Goal: Information Seeking & Learning: Learn about a topic

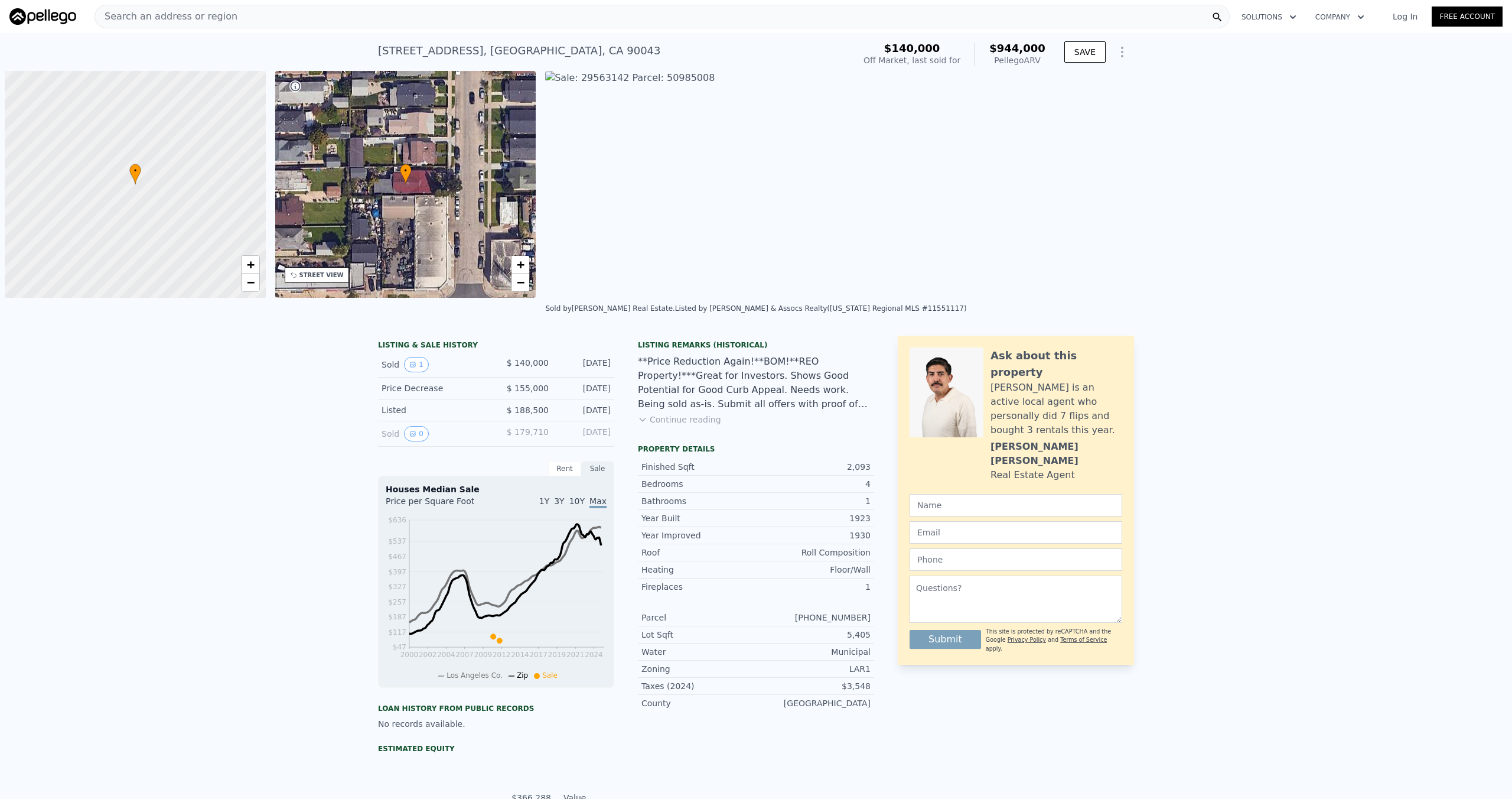
scroll to position [0, 5]
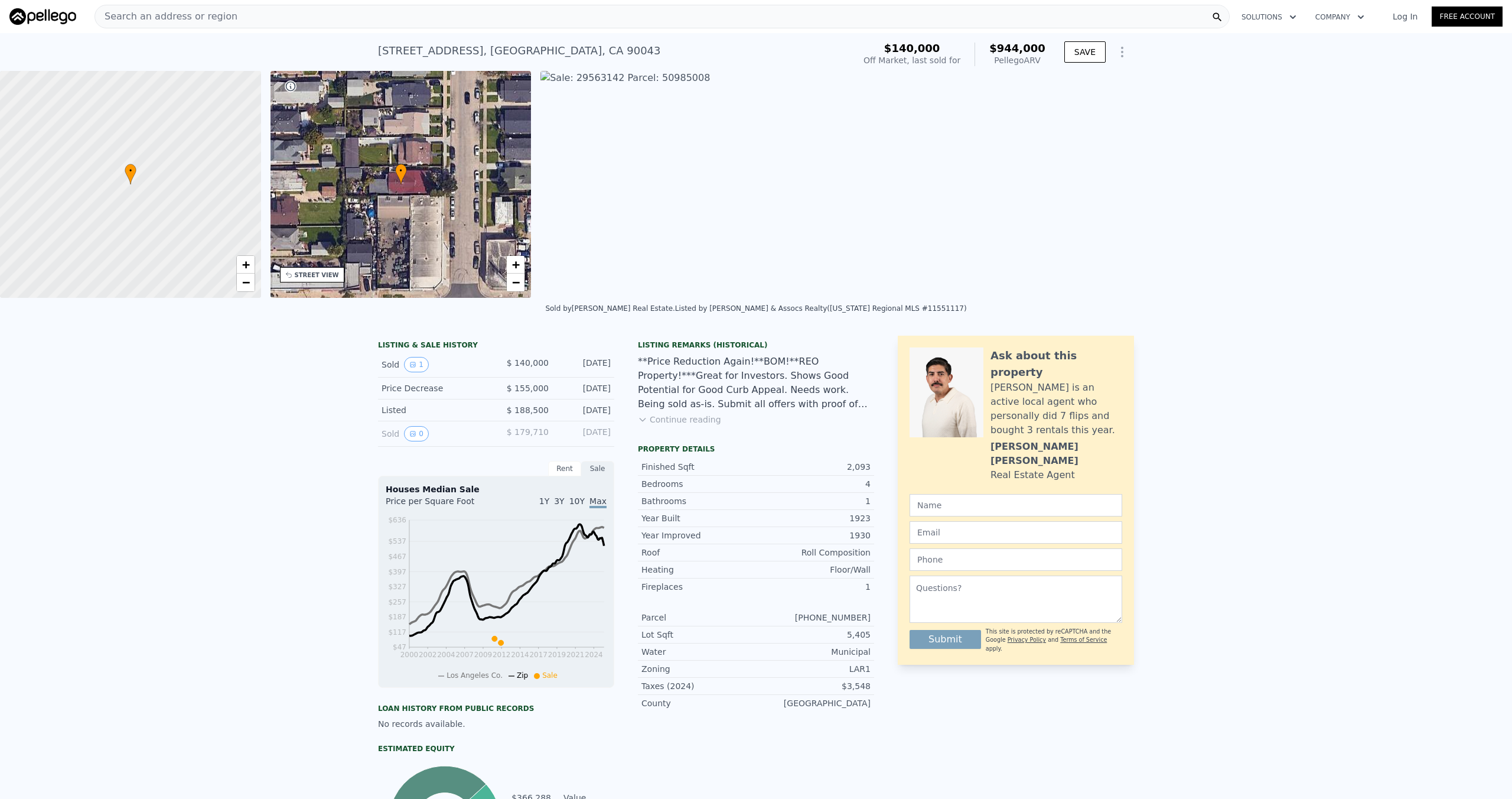
type input "$ 737,388"
click at [756, 16] on link "Log In" at bounding box center [1404, 16] width 53 height 12
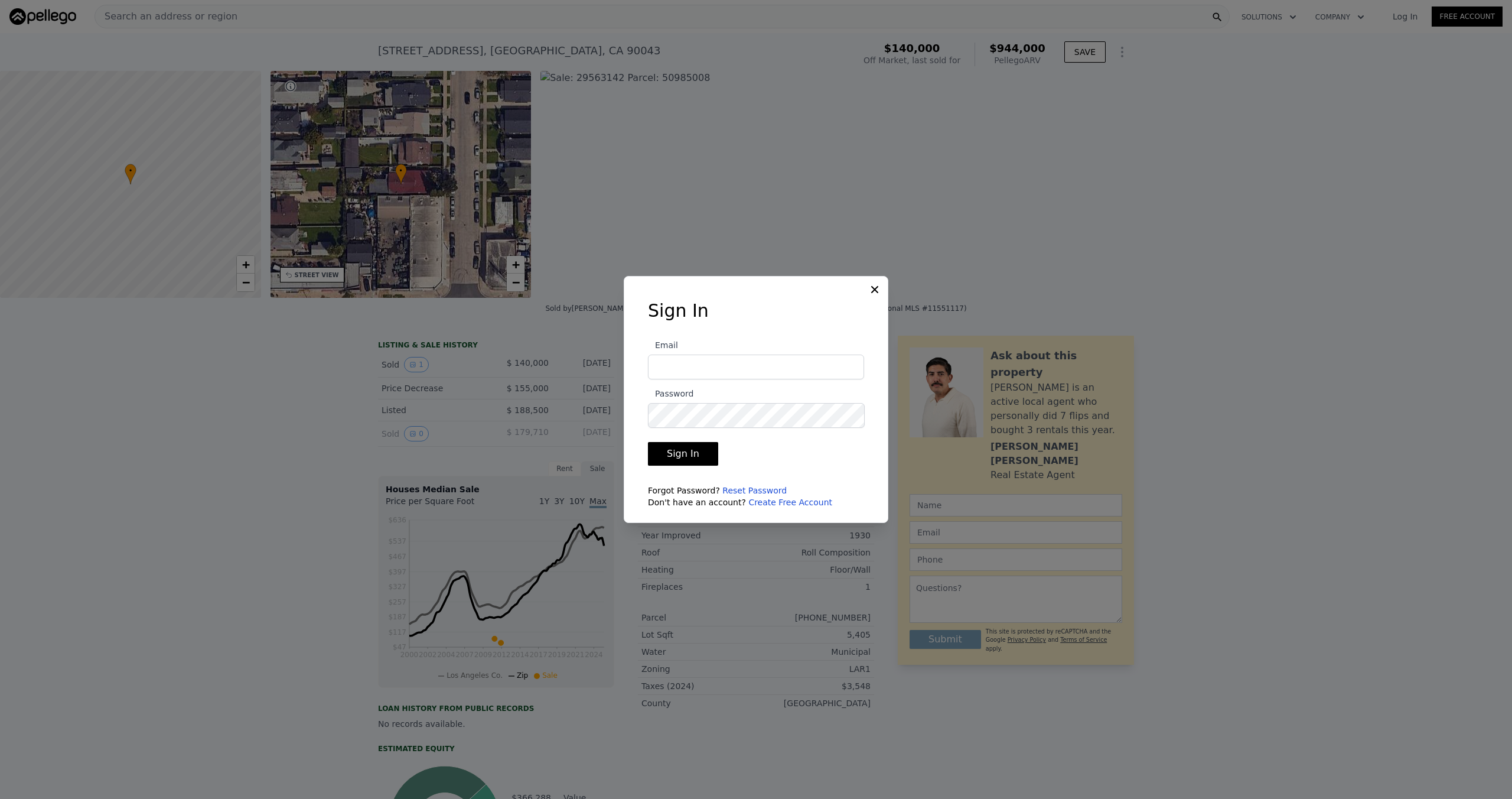
type input "[PERSON_NAME][EMAIL_ADDRESS][DOMAIN_NAME]"
click at [684, 425] on button "Sign In" at bounding box center [683, 453] width 70 height 24
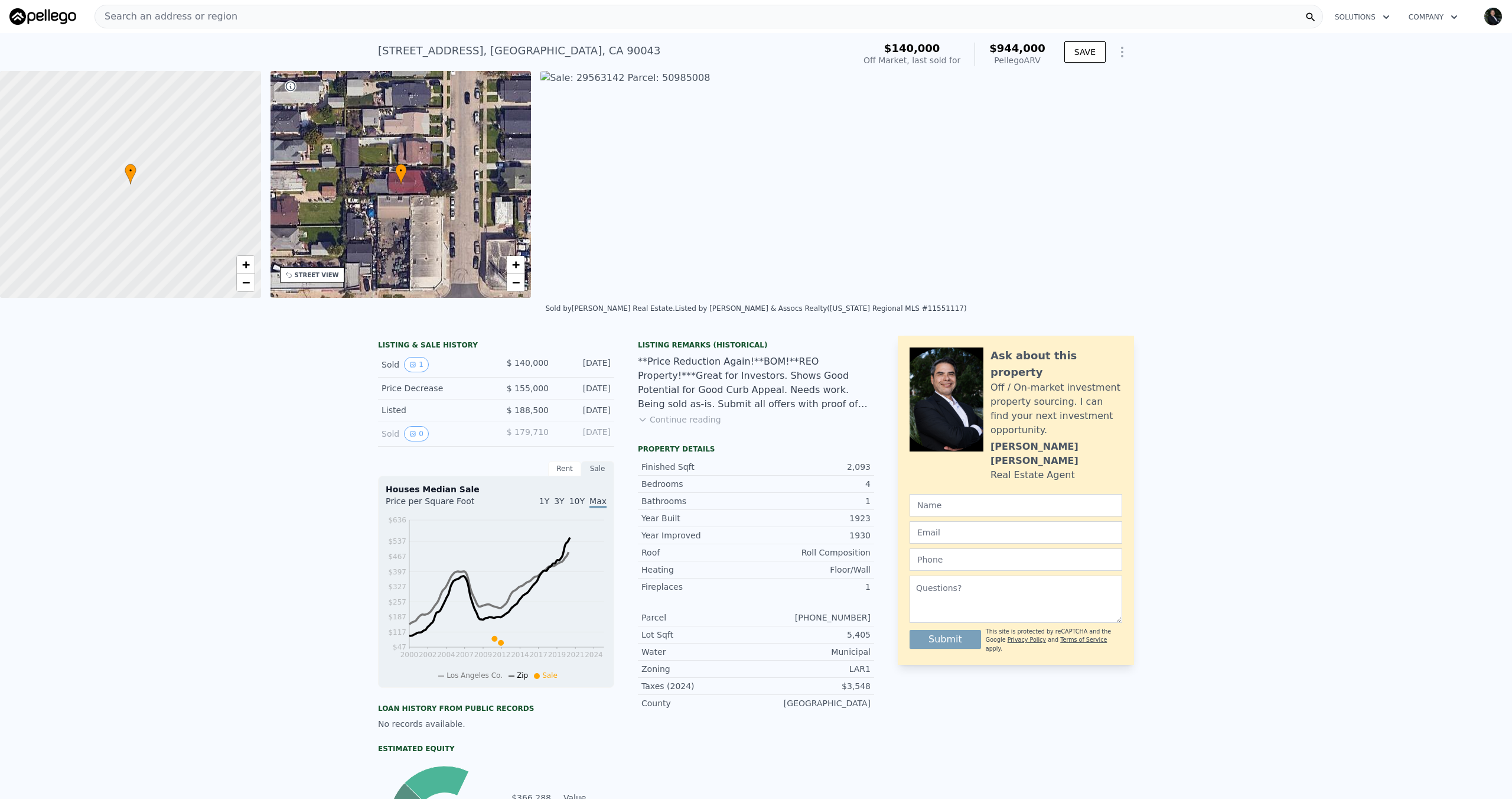
click at [144, 14] on span "Search an address or region" at bounding box center [166, 16] width 142 height 14
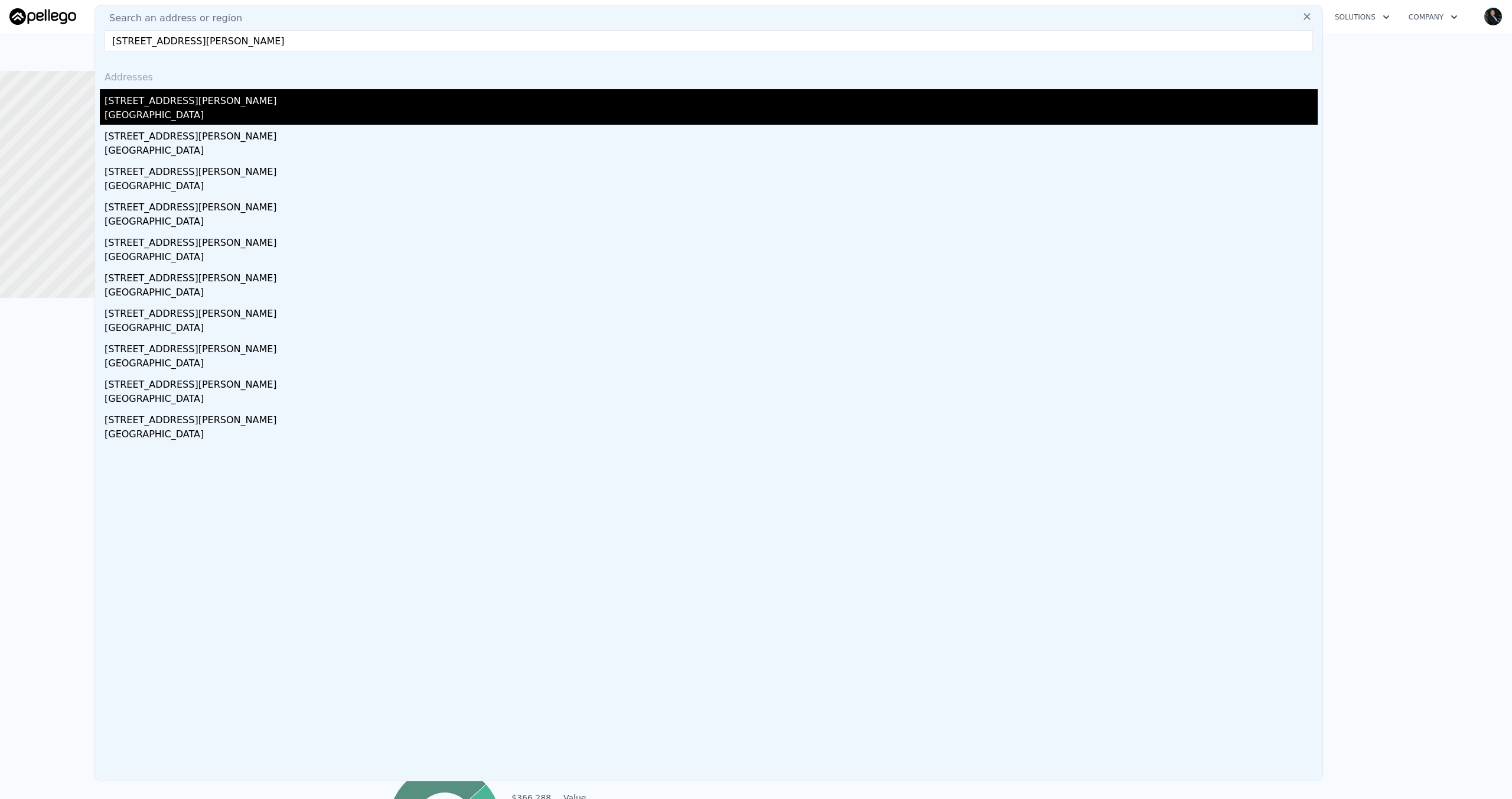
type input "[STREET_ADDRESS][PERSON_NAME]"
click at [145, 114] on div "[GEOGRAPHIC_DATA]" at bounding box center [711, 116] width 1213 height 16
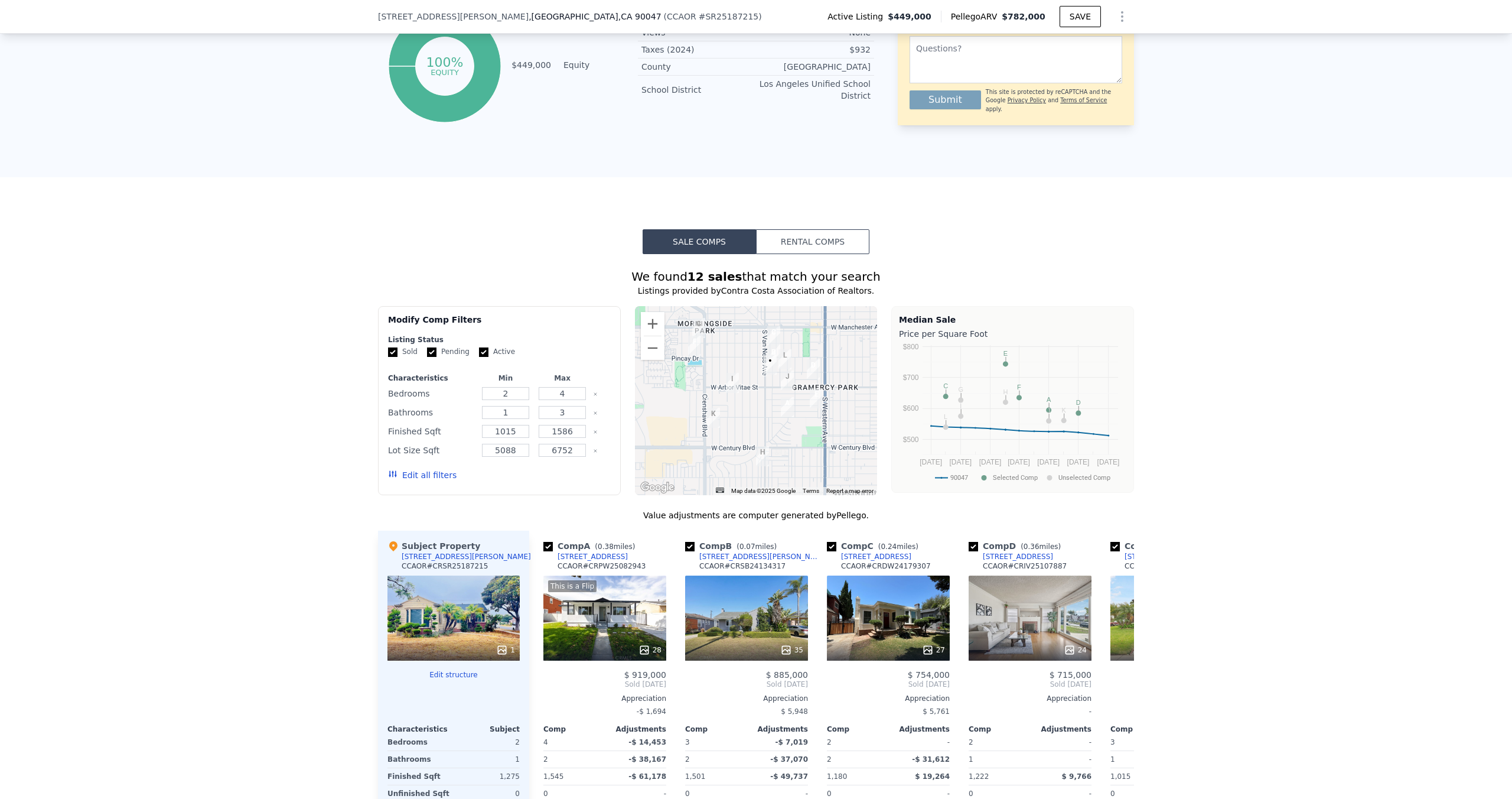
scroll to position [702, 0]
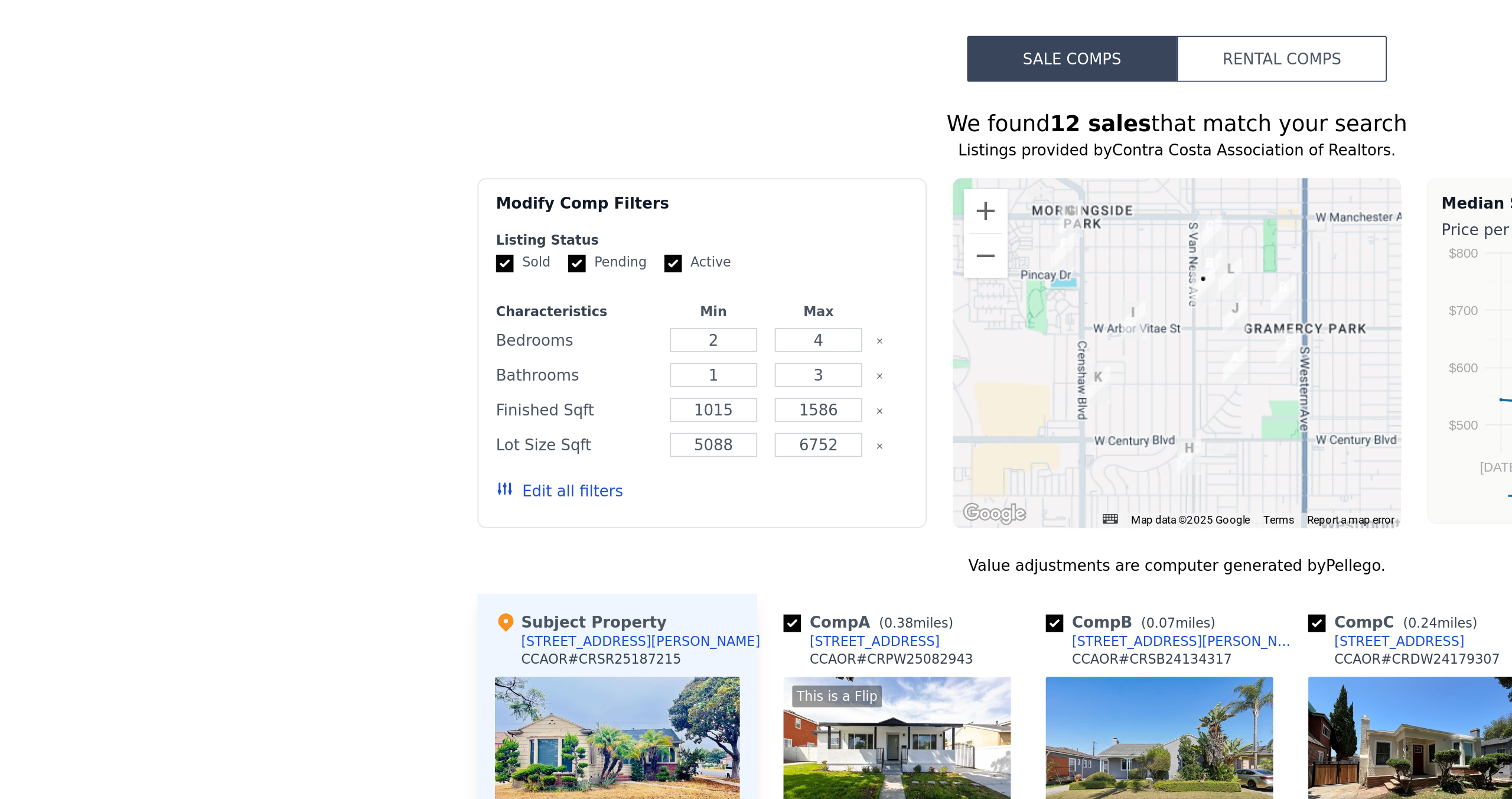
drag, startPoint x: 506, startPoint y: 281, endPoint x: 384, endPoint y: 283, distance: 122.0
click at [384, 283] on div "We found 12 sales that match your search" at bounding box center [756, 275] width 756 height 16
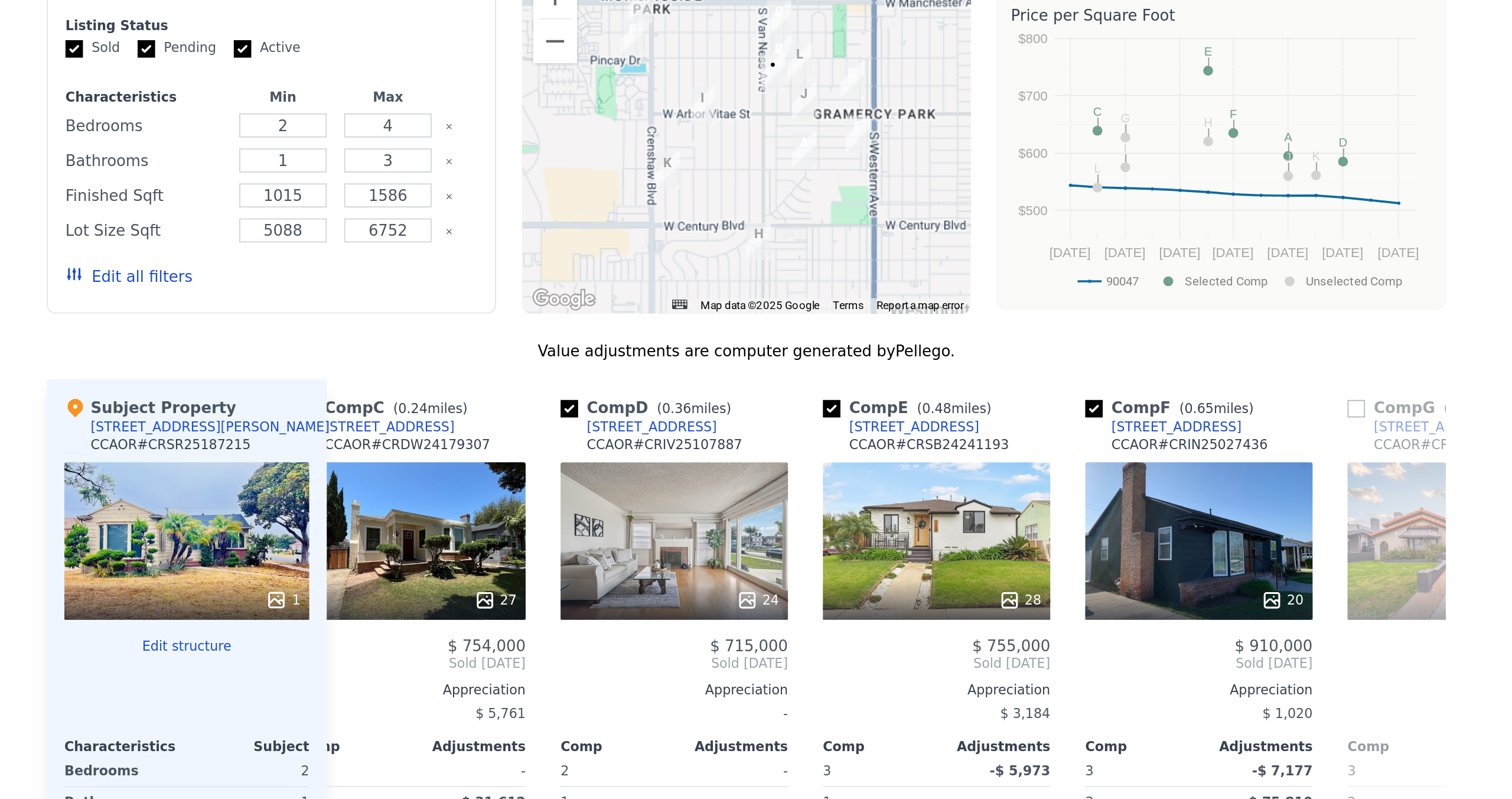
scroll to position [811, 0]
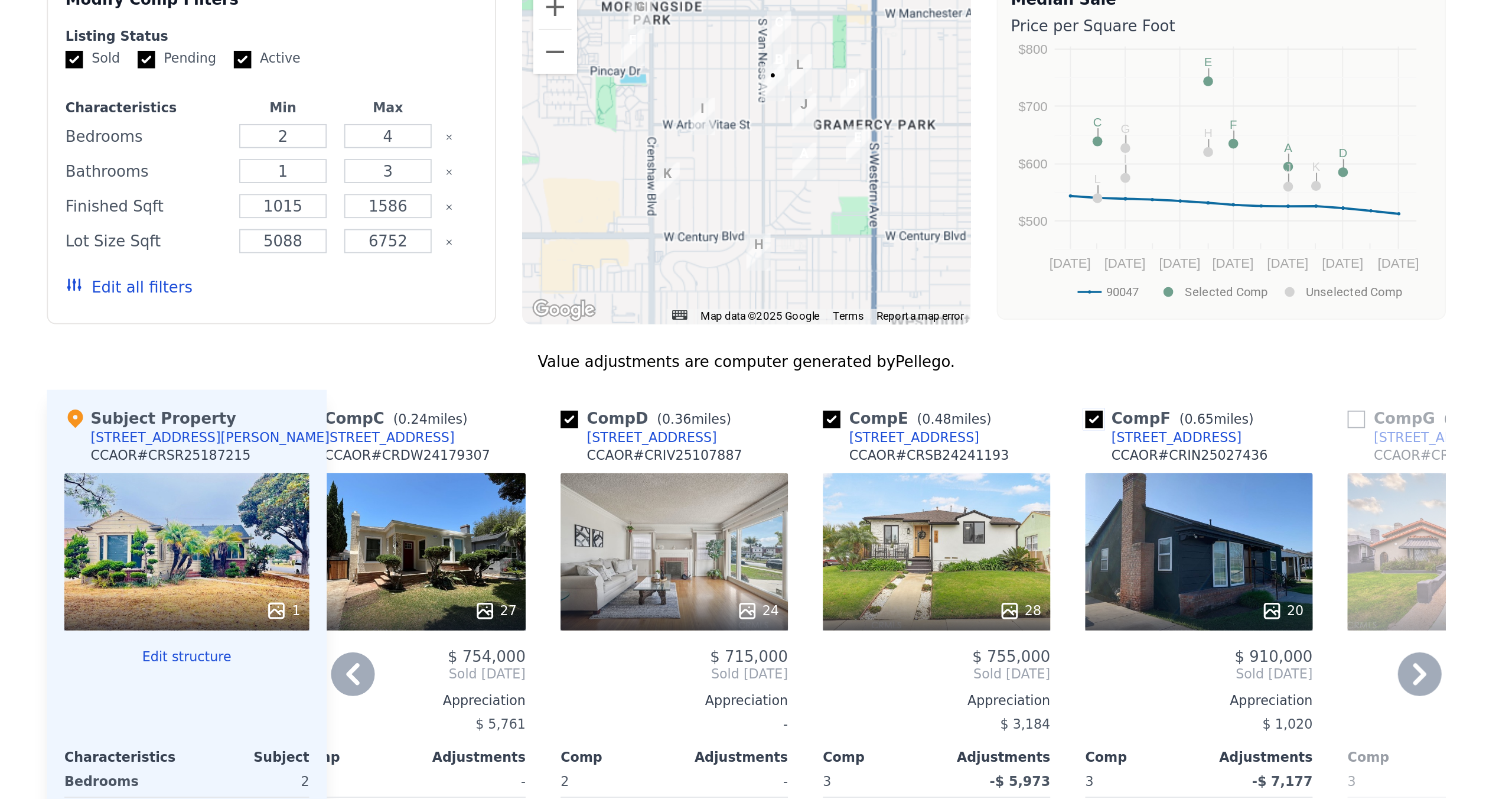
click at [756, 425] on input "checkbox" at bounding box center [944, 435] width 9 height 9
checkbox input "false"
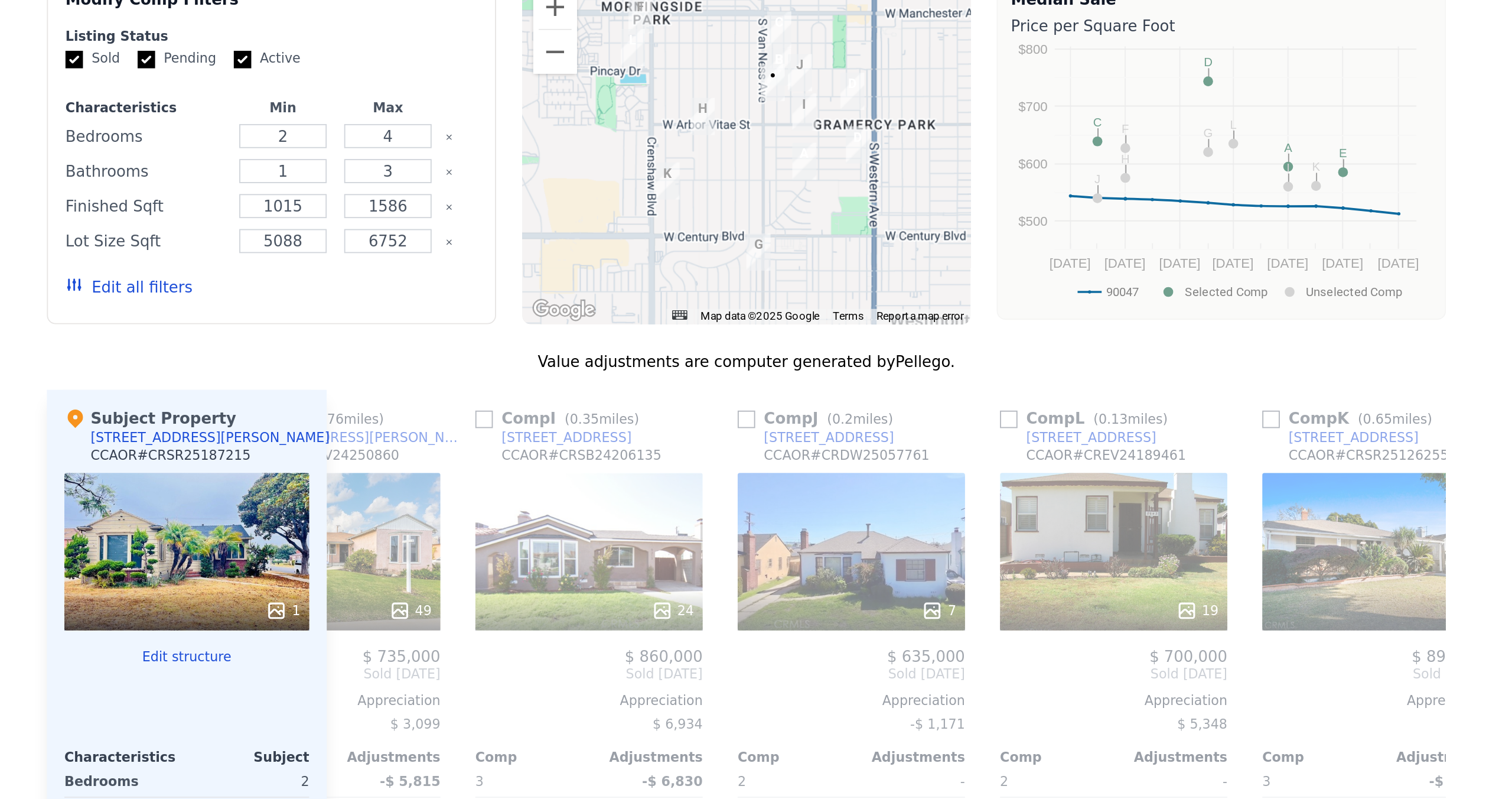
scroll to position [0, 936]
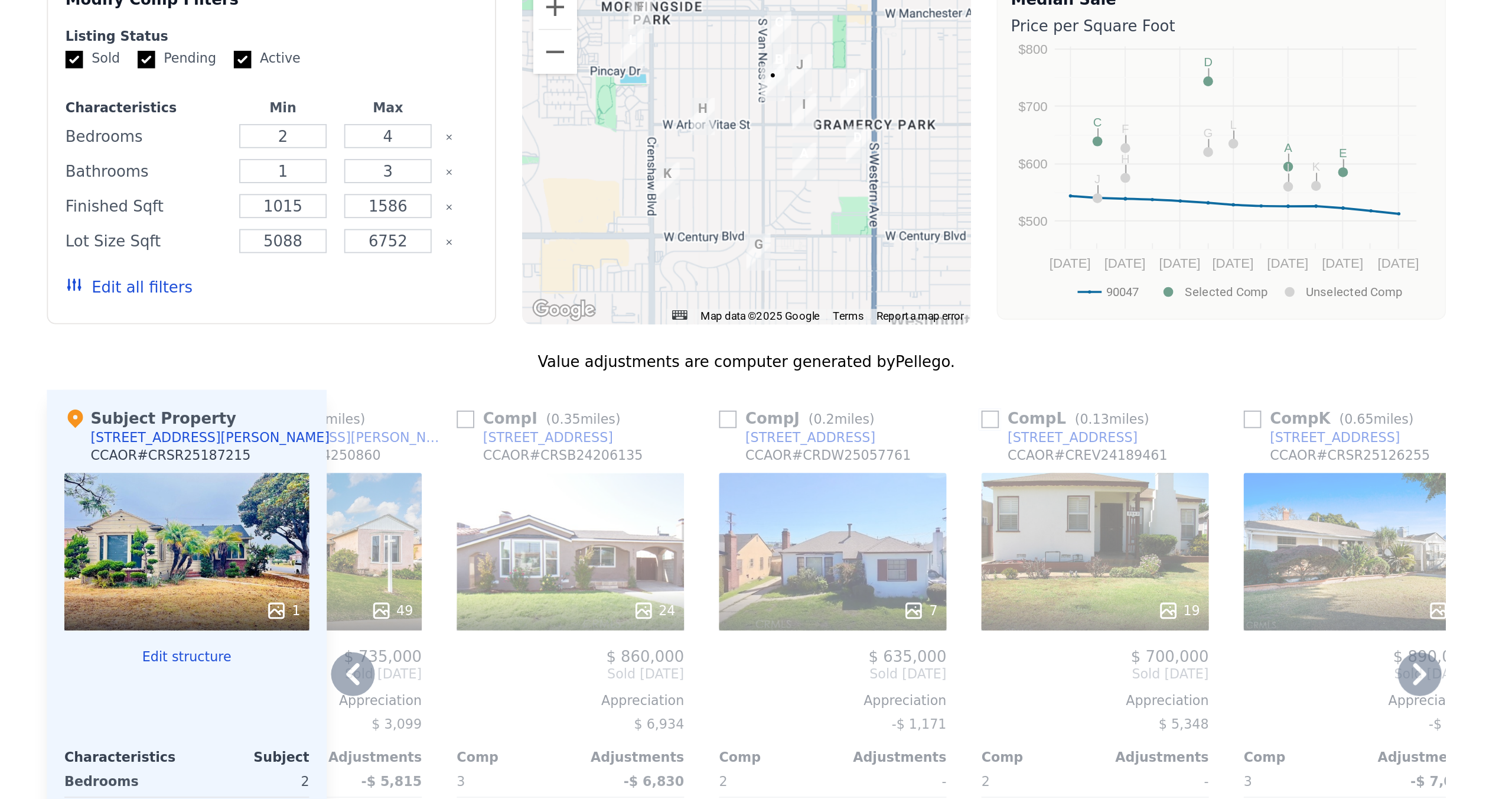
click at [756, 425] on input "checkbox" at bounding box center [888, 435] width 9 height 9
checkbox input "true"
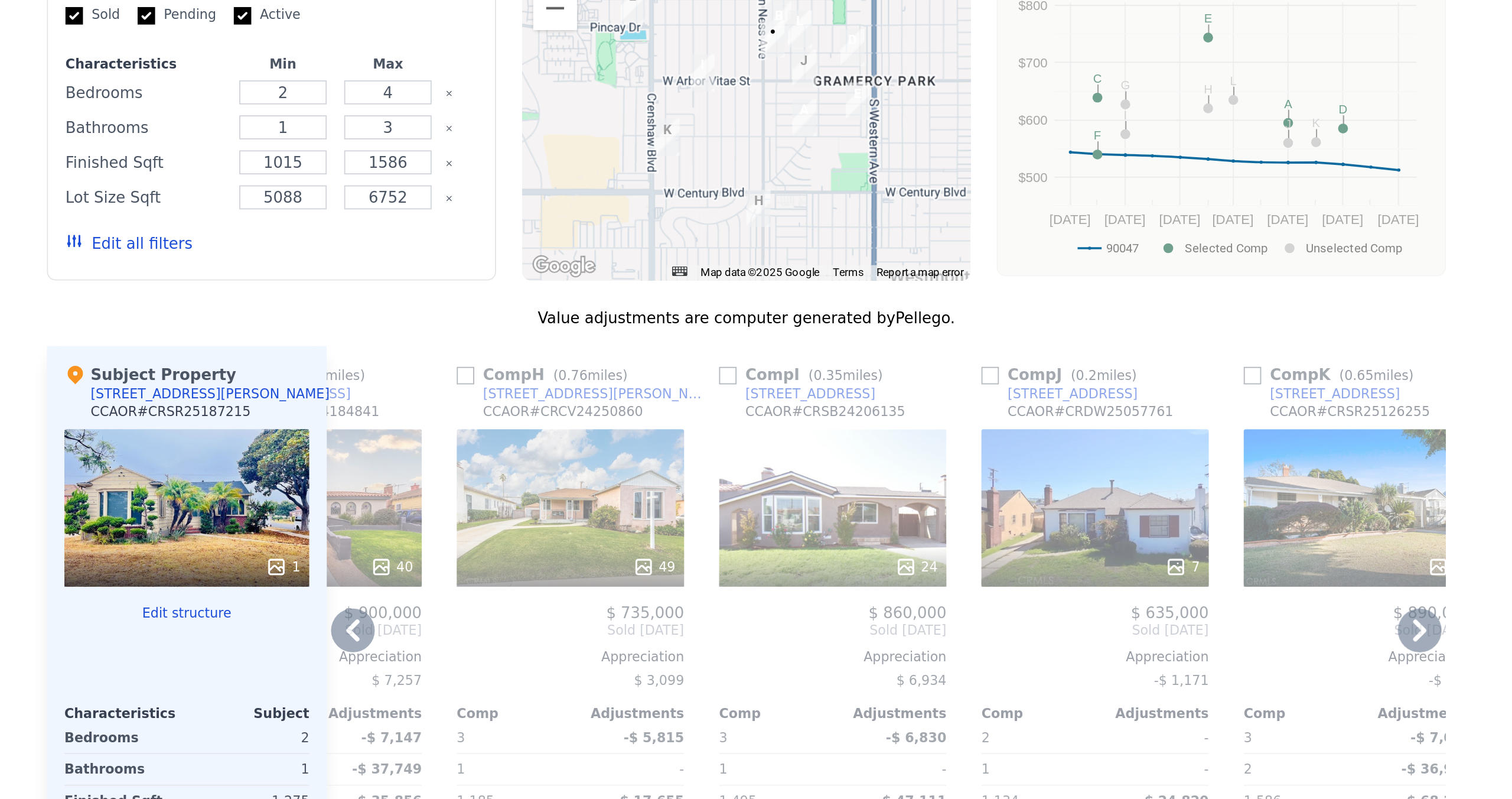
scroll to position [835, 0]
click at [745, 416] on input "checkbox" at bounding box center [746, 411] width 9 height 9
checkbox input "true"
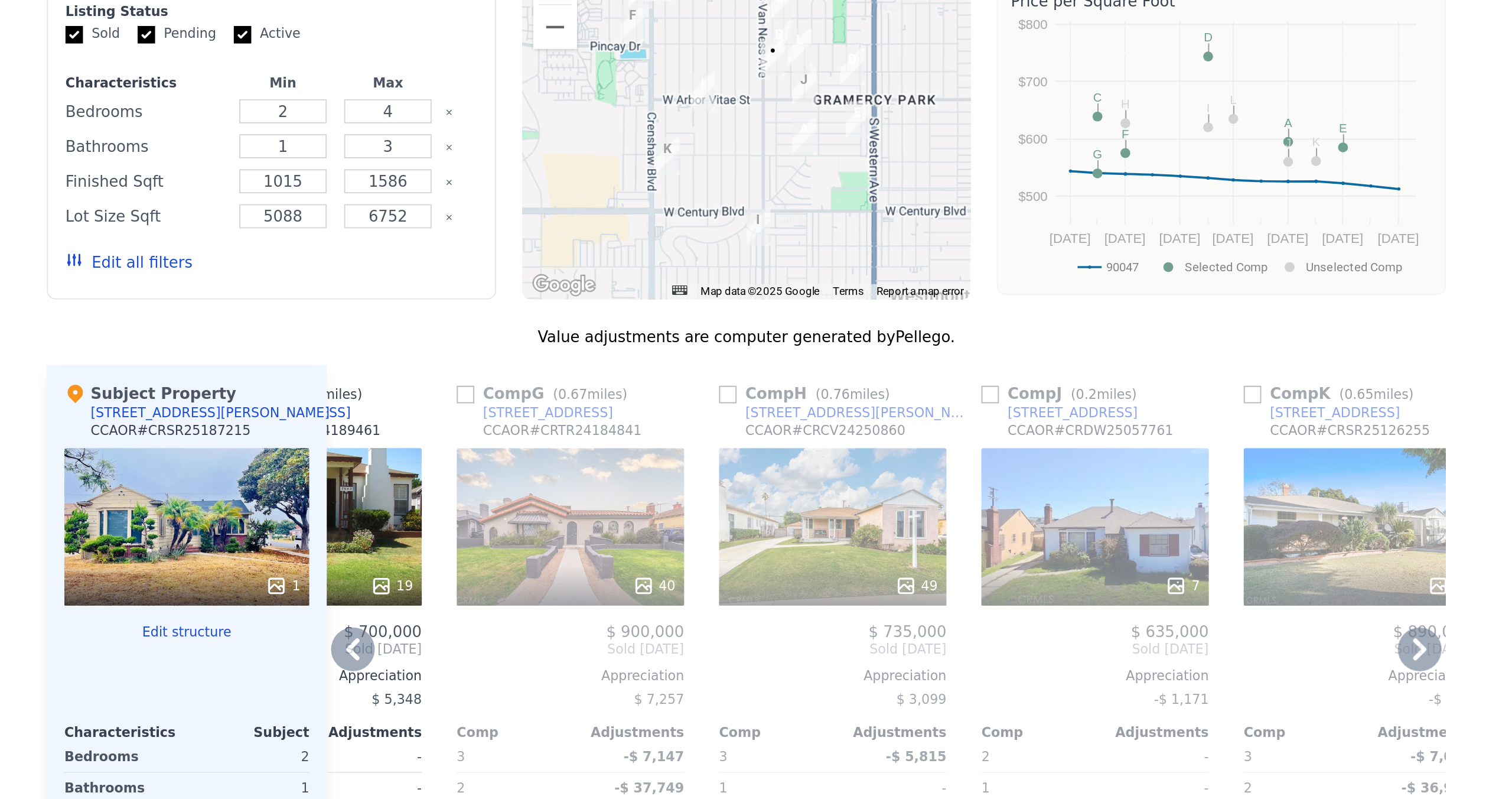
scroll to position [825, 0]
click at [756, 425] on input "checkbox" at bounding box center [888, 422] width 9 height 9
checkbox input "true"
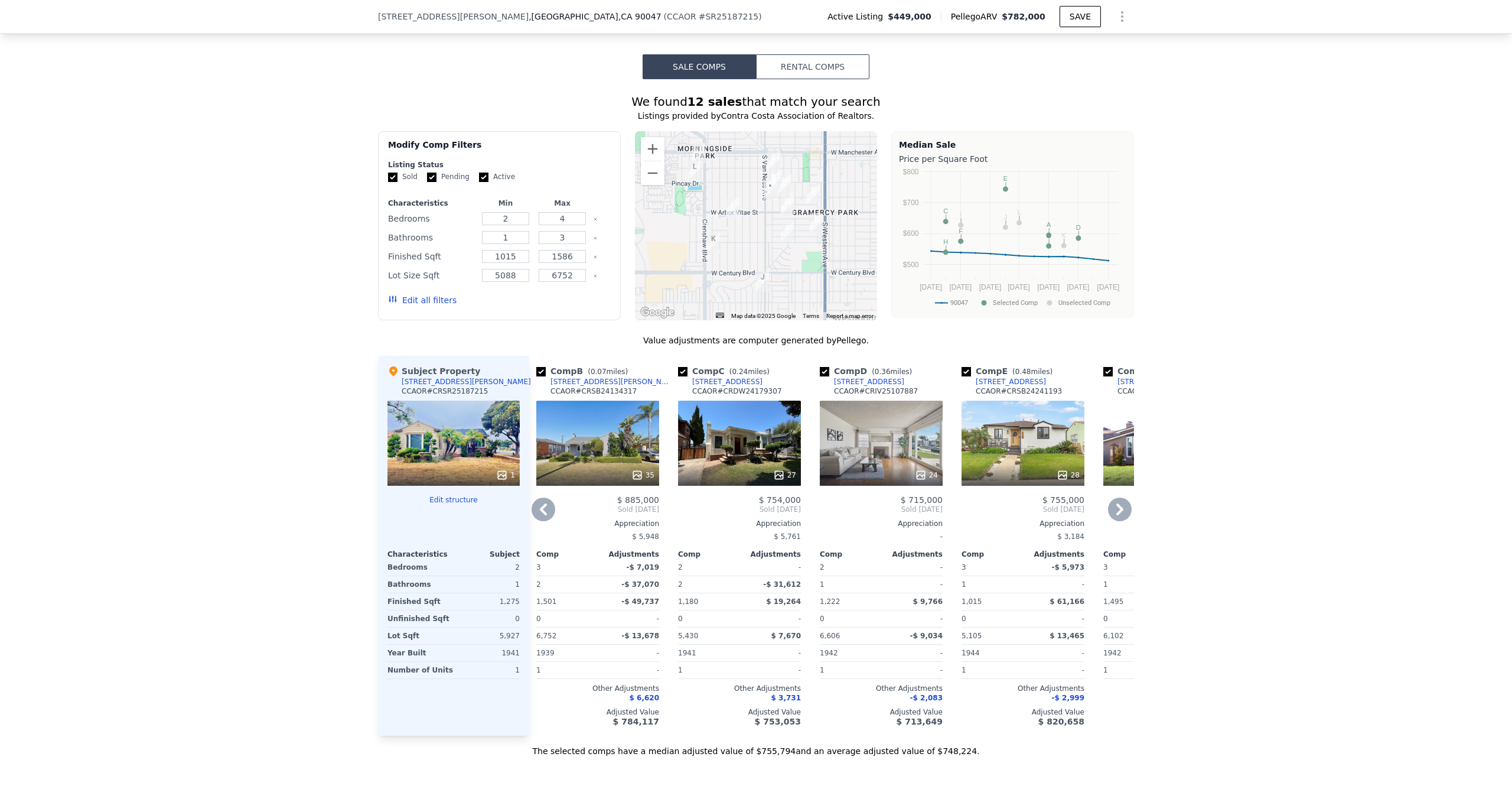
scroll to position [874, 0]
